Goal: Task Accomplishment & Management: Use online tool/utility

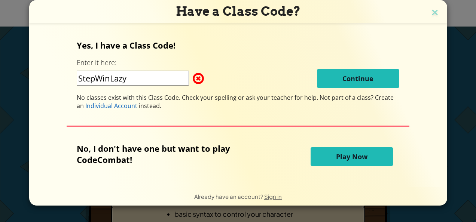
click at [326, 151] on button "Play Now" at bounding box center [352, 156] width 82 height 19
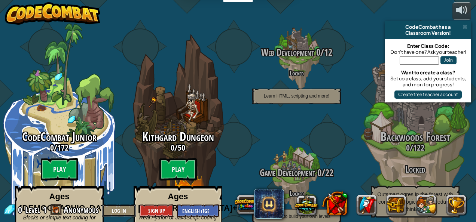
click at [119, 210] on button "Log In" at bounding box center [119, 211] width 34 height 12
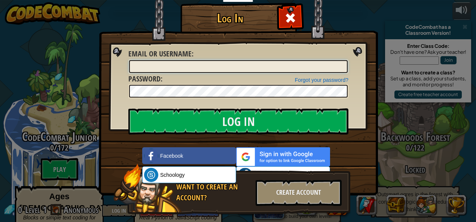
type input "[PERSON_NAME] 16"
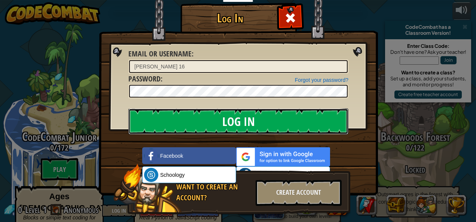
click at [191, 122] on input "Log In" at bounding box center [238, 122] width 220 height 26
